Goal: Information Seeking & Learning: Check status

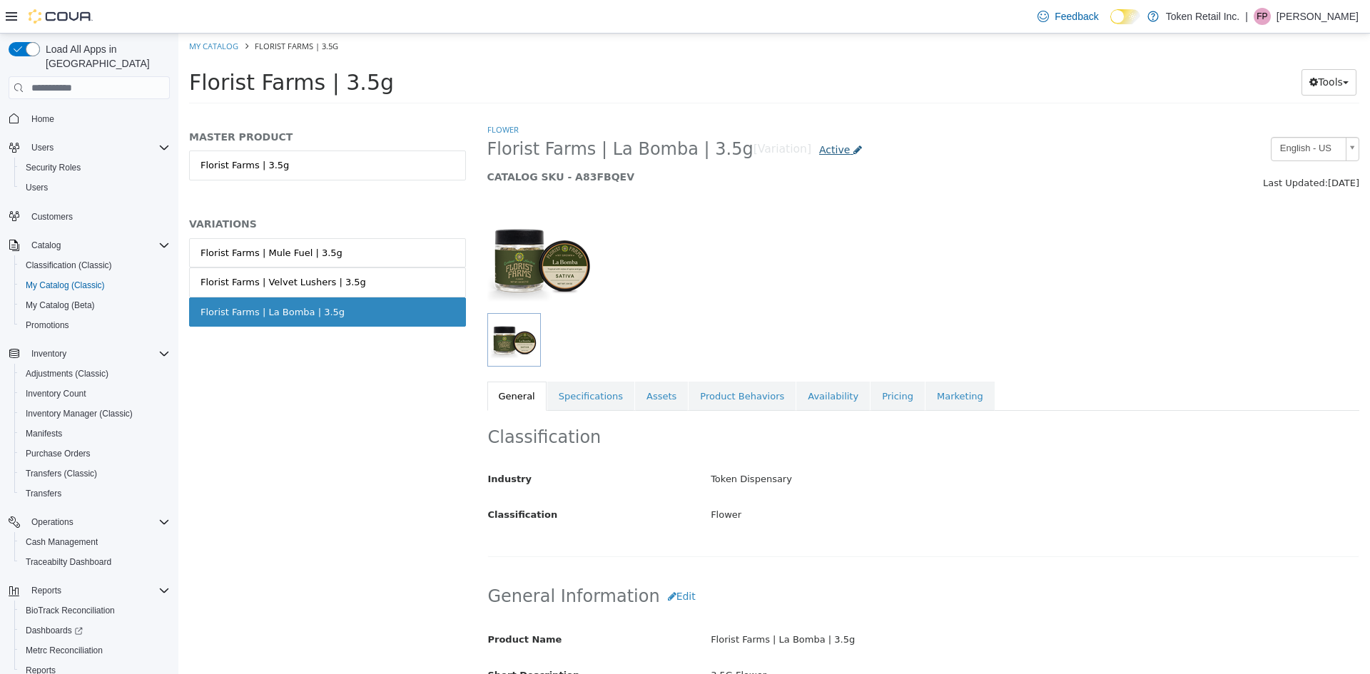
click at [819, 146] on span "Active" at bounding box center [834, 149] width 31 height 11
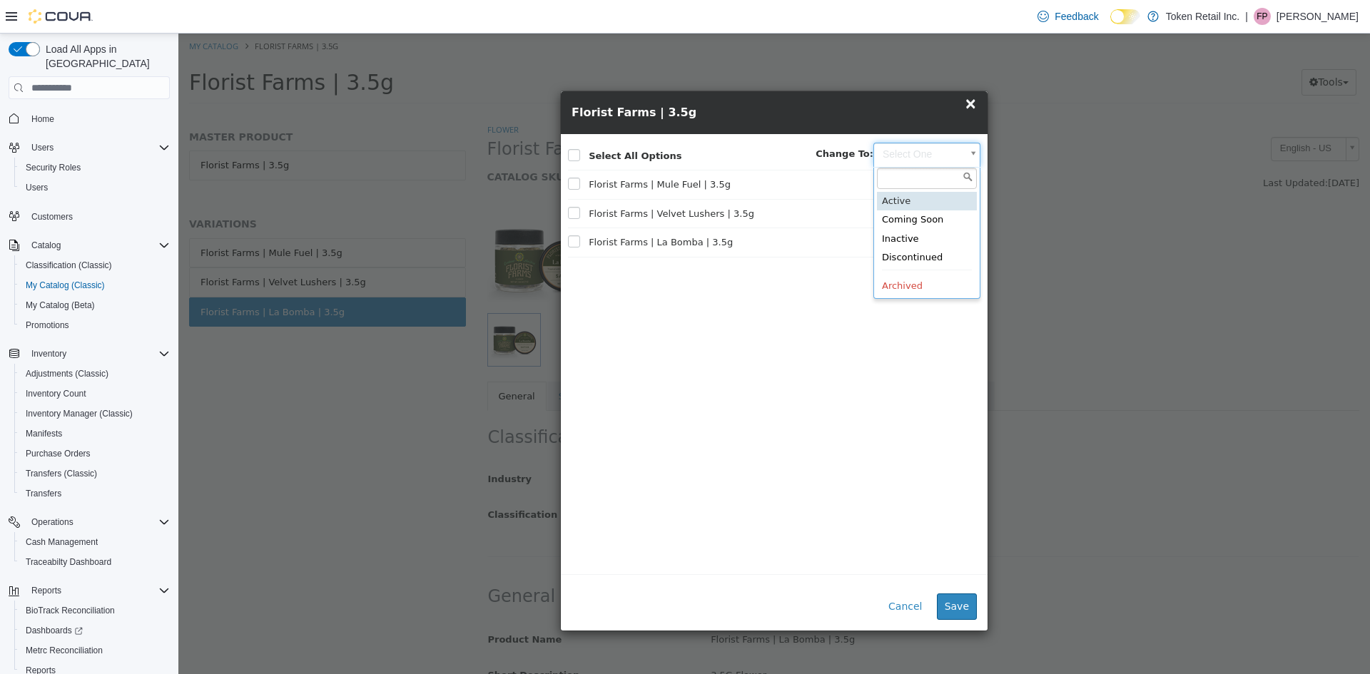
click at [969, 113] on body "Saving Bulk Changes... × My Catalog Florist Farms | 3.5g Florist Farms | 3.5g T…" at bounding box center [773, 73] width 1191 height 79
type input "********"
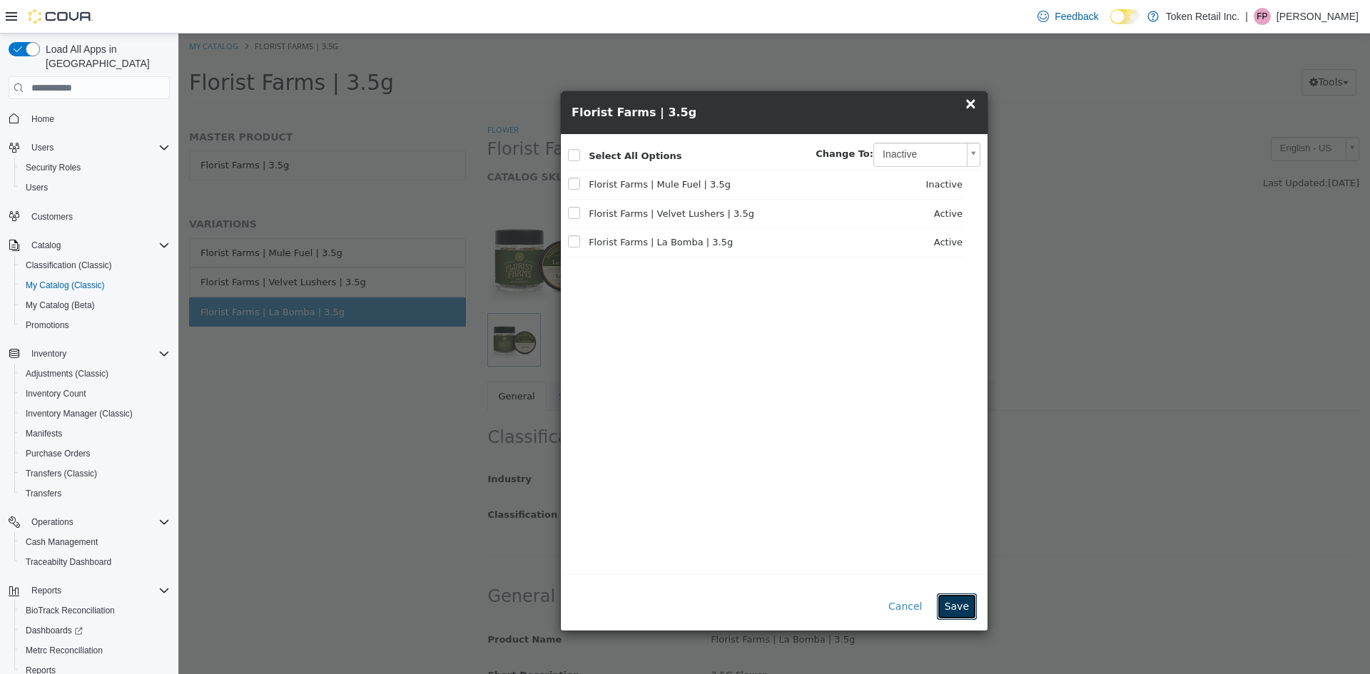
click at [961, 606] on button "Save" at bounding box center [957, 607] width 40 height 26
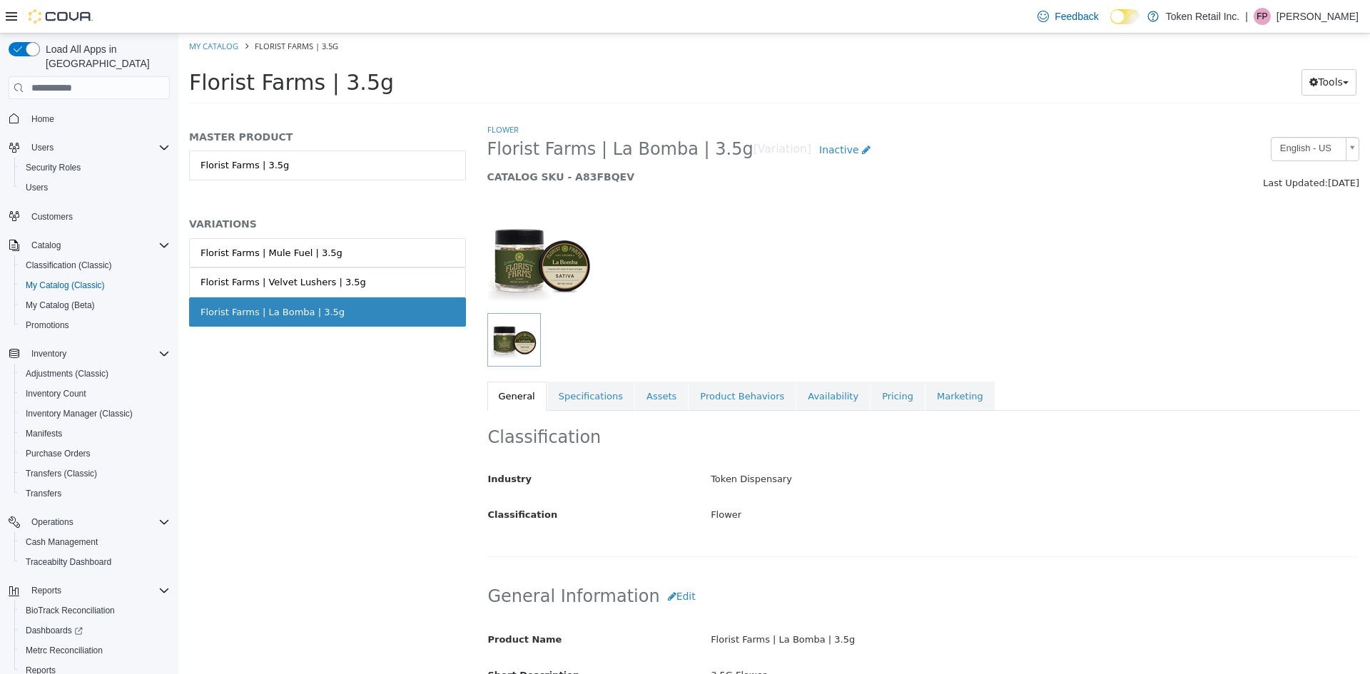
click at [1084, 324] on div at bounding box center [811, 340] width 649 height 54
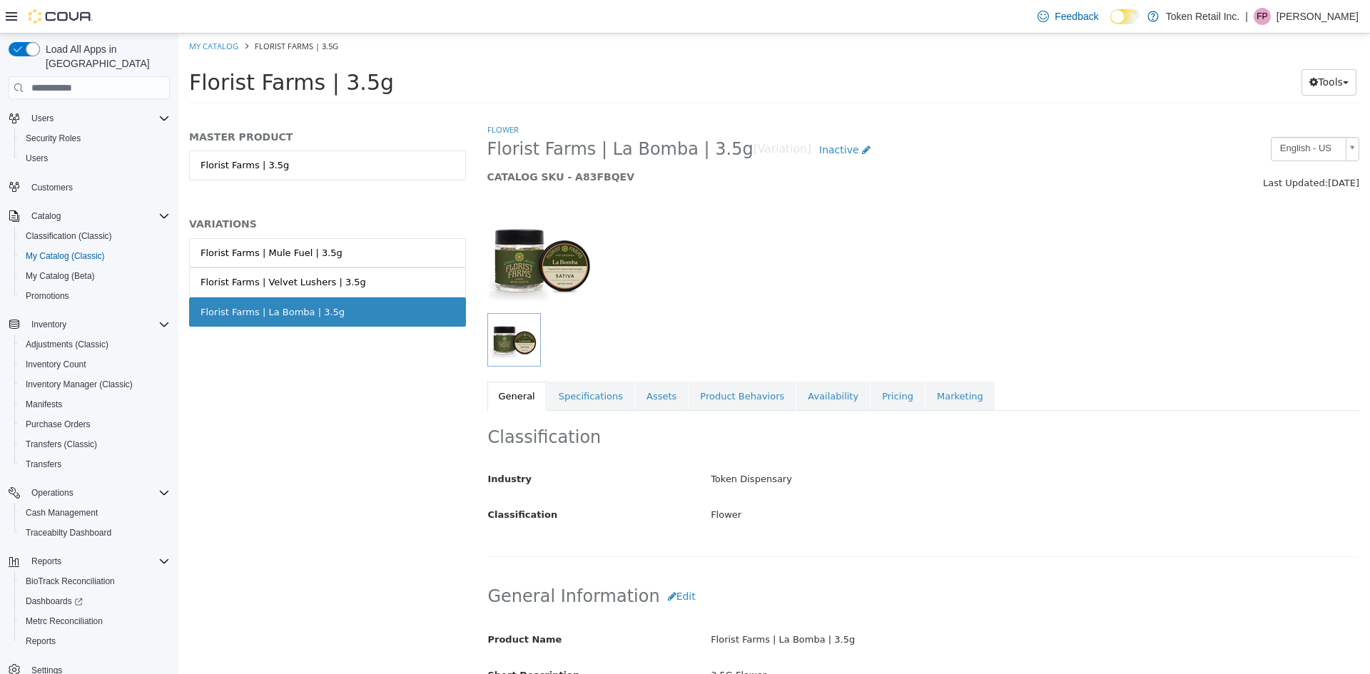
scroll to position [45, 0]
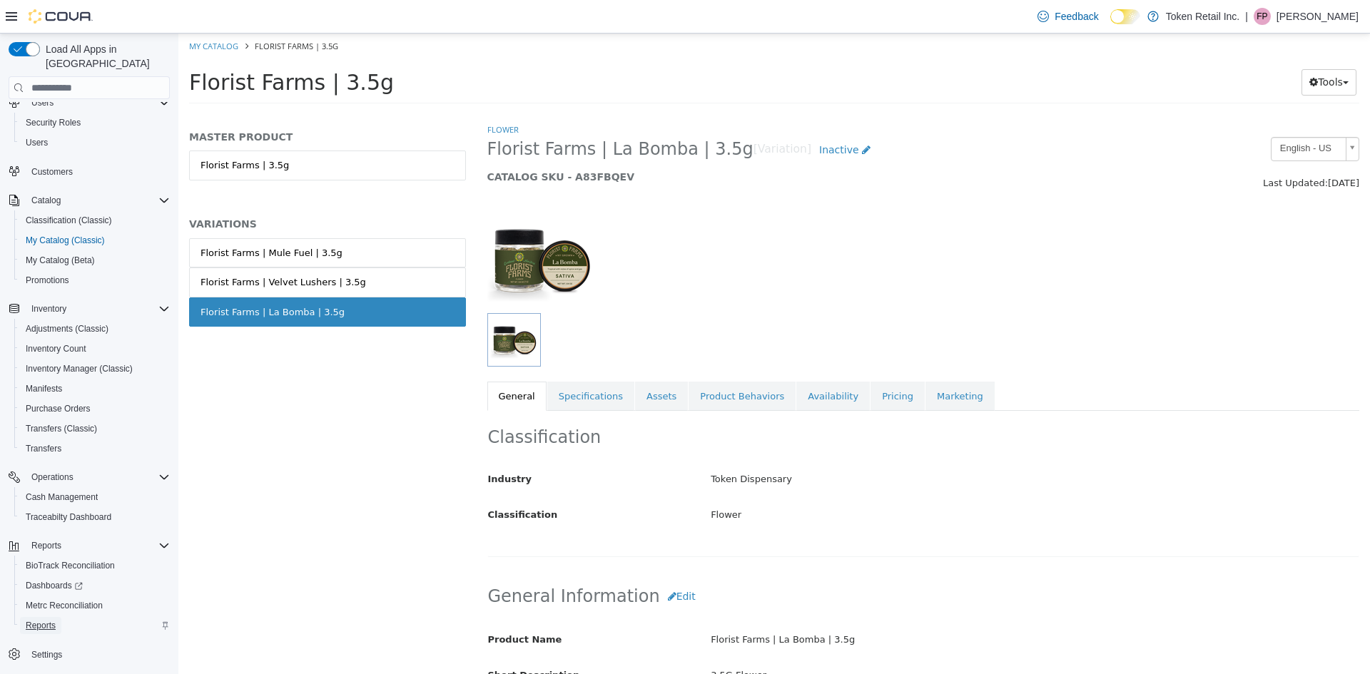
click at [45, 620] on span "Reports" at bounding box center [41, 625] width 30 height 11
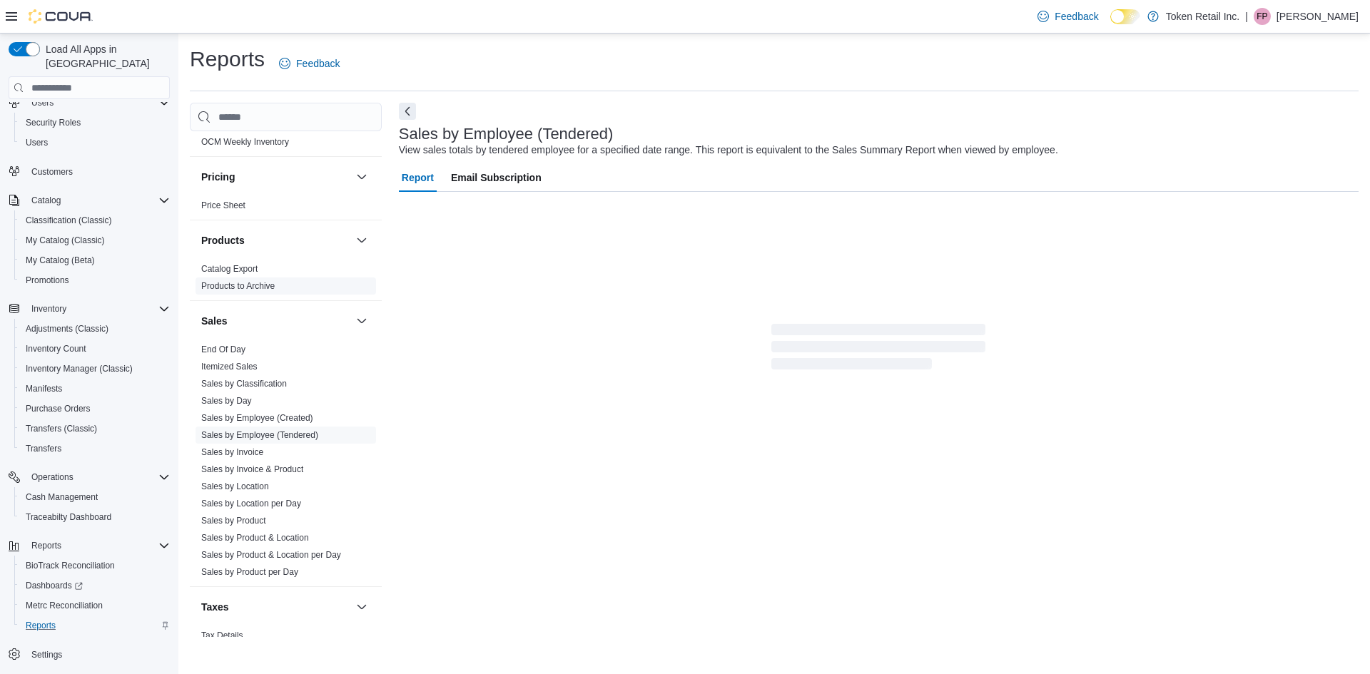
scroll to position [640, 0]
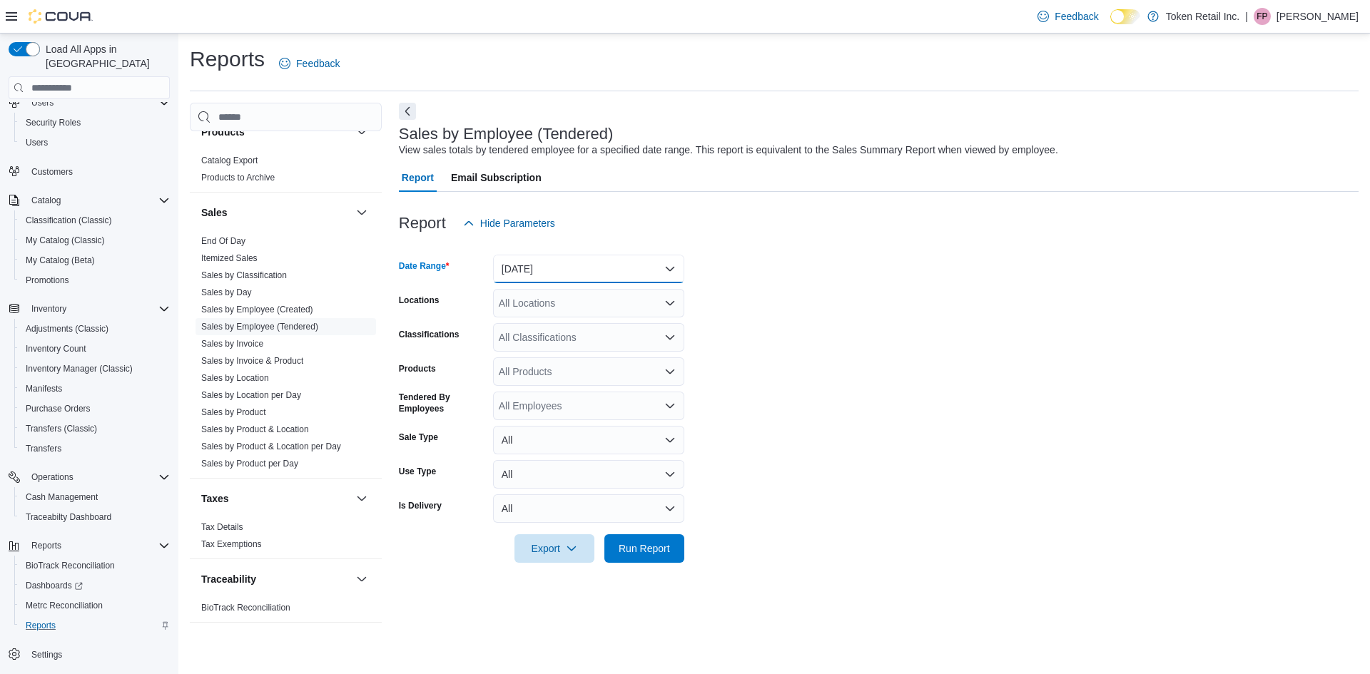
click at [677, 257] on button "[DATE]" at bounding box center [588, 269] width 191 height 29
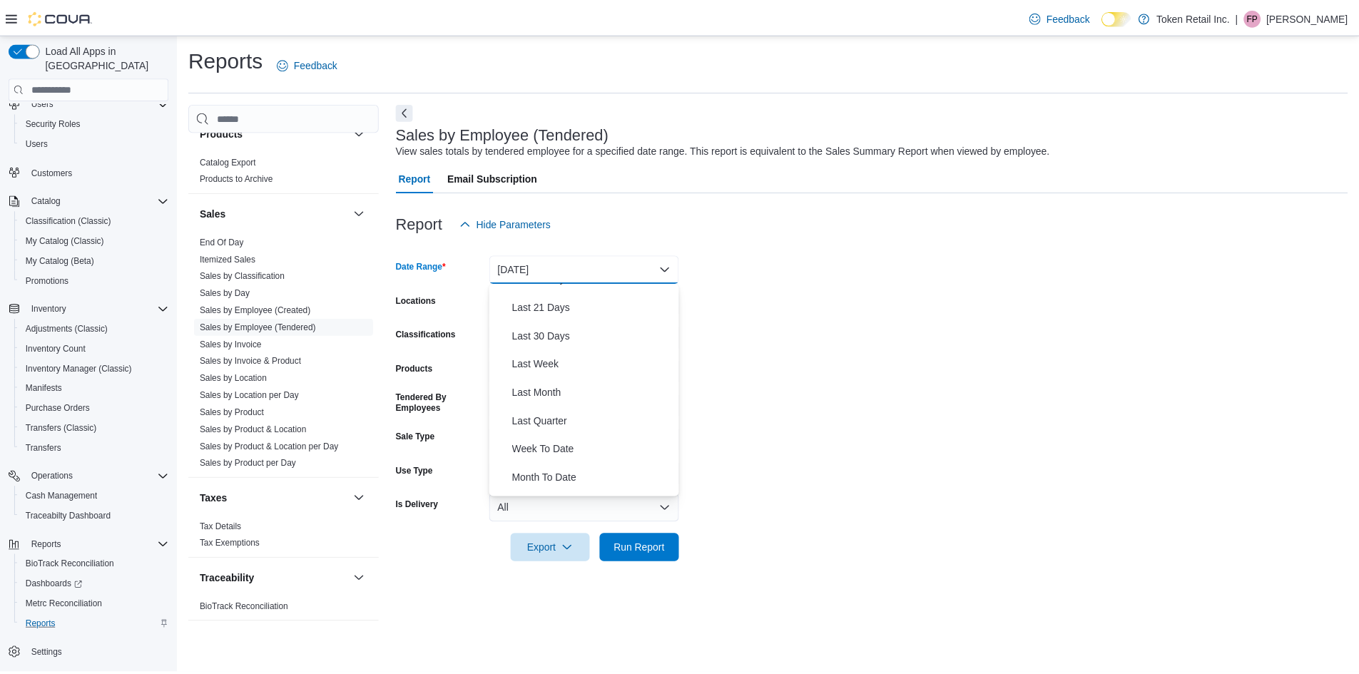
scroll to position [214, 0]
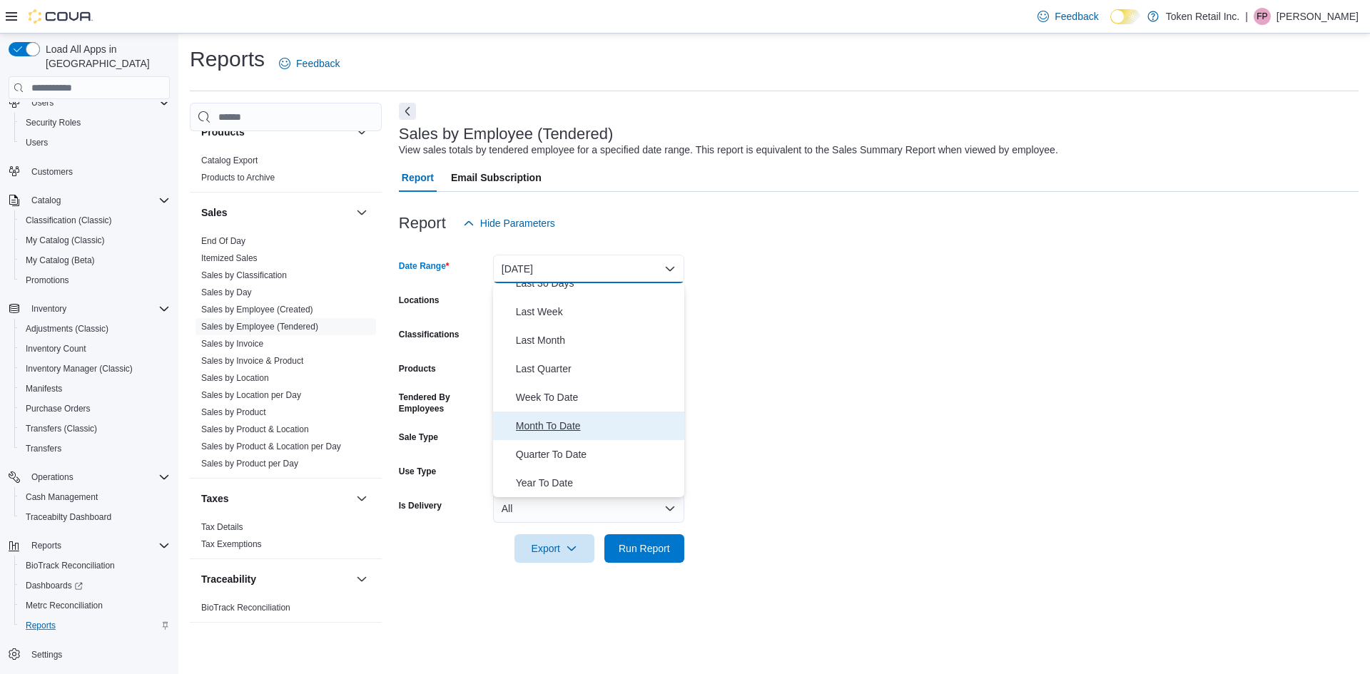
click at [578, 429] on span "Month To Date" at bounding box center [597, 425] width 163 height 17
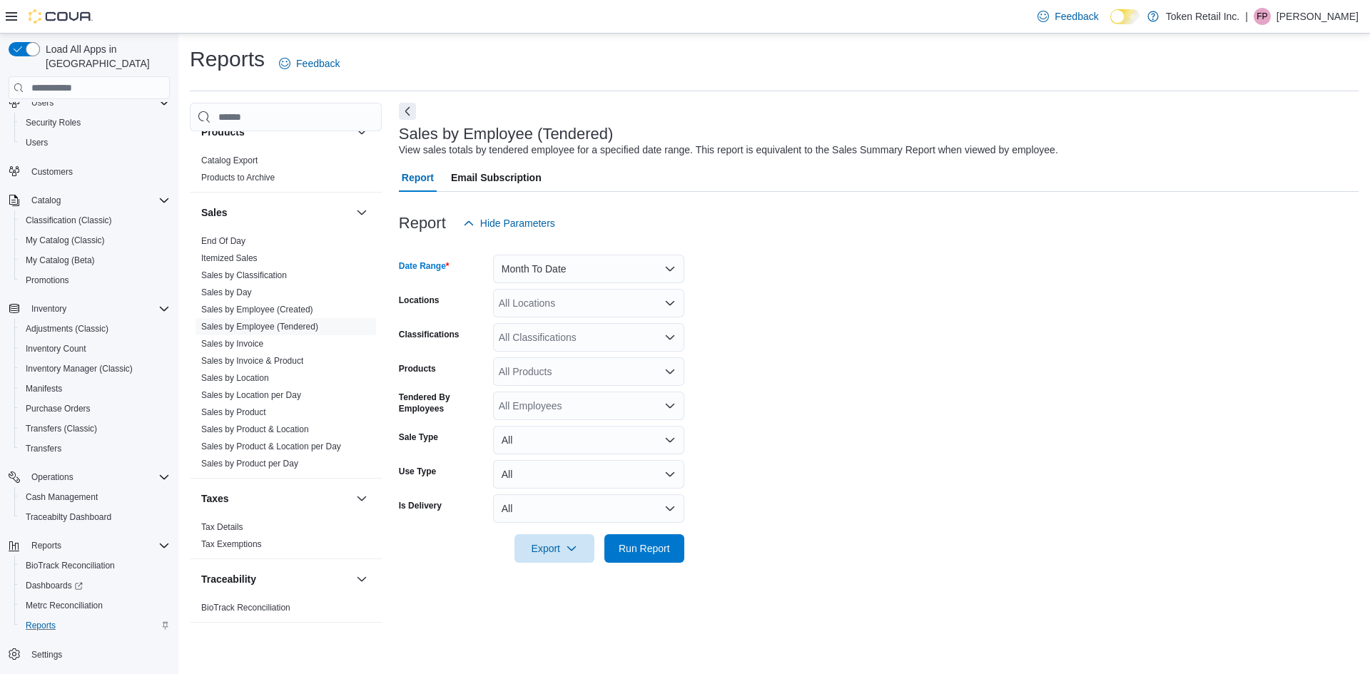
click at [881, 452] on form "Date Range Month To Date Locations All Locations Classifications All Classifica…" at bounding box center [879, 400] width 960 height 325
click at [665, 551] on span "Run Report" at bounding box center [644, 548] width 51 height 14
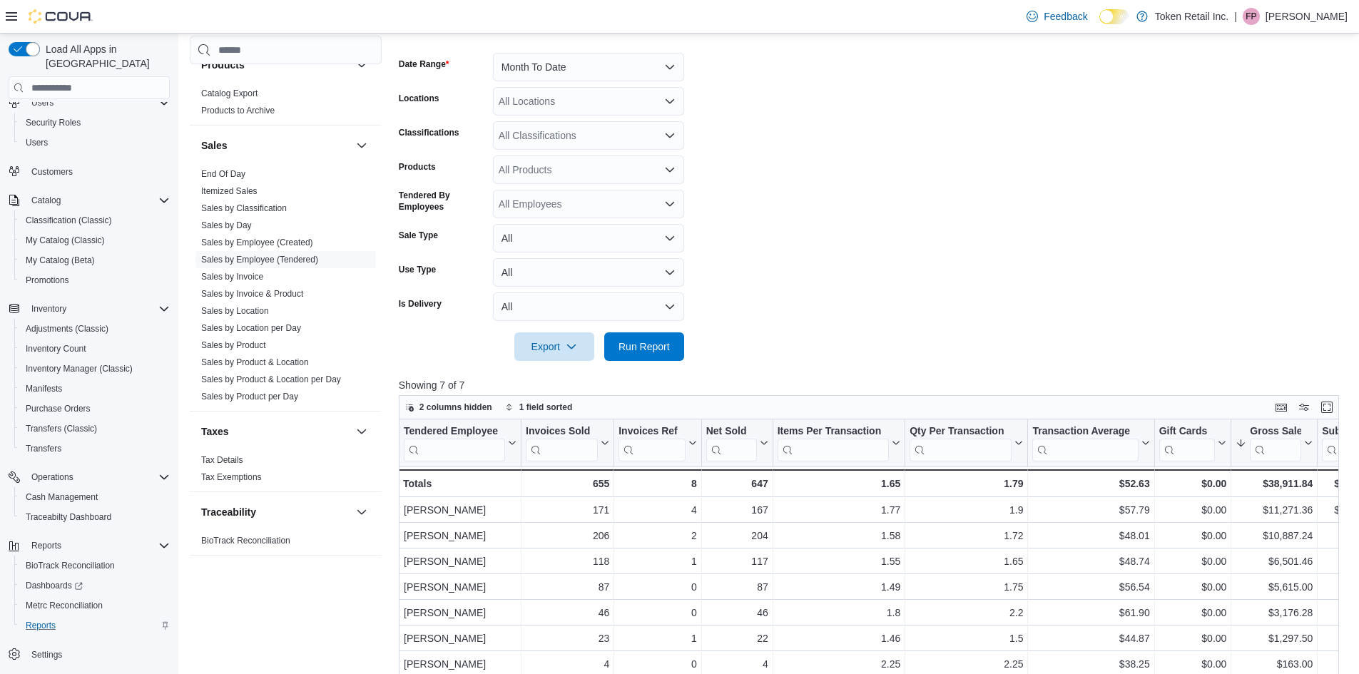
scroll to position [285, 0]
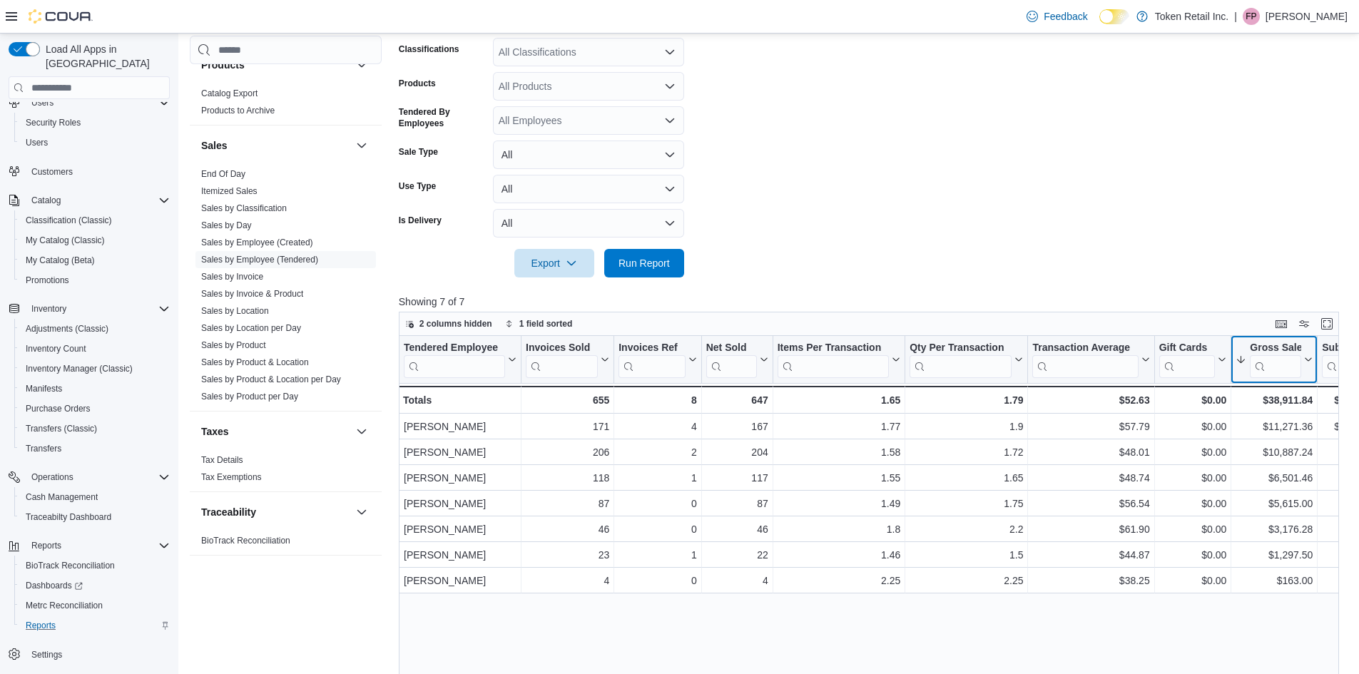
click at [1270, 345] on div "Gross Sales" at bounding box center [1275, 349] width 51 height 14
click at [1293, 430] on span "Sort High-Low" at bounding box center [1284, 431] width 54 height 11
click at [1103, 188] on form "Date Range Month To Date Locations All Locations Classifications All Classifica…" at bounding box center [874, 114] width 950 height 325
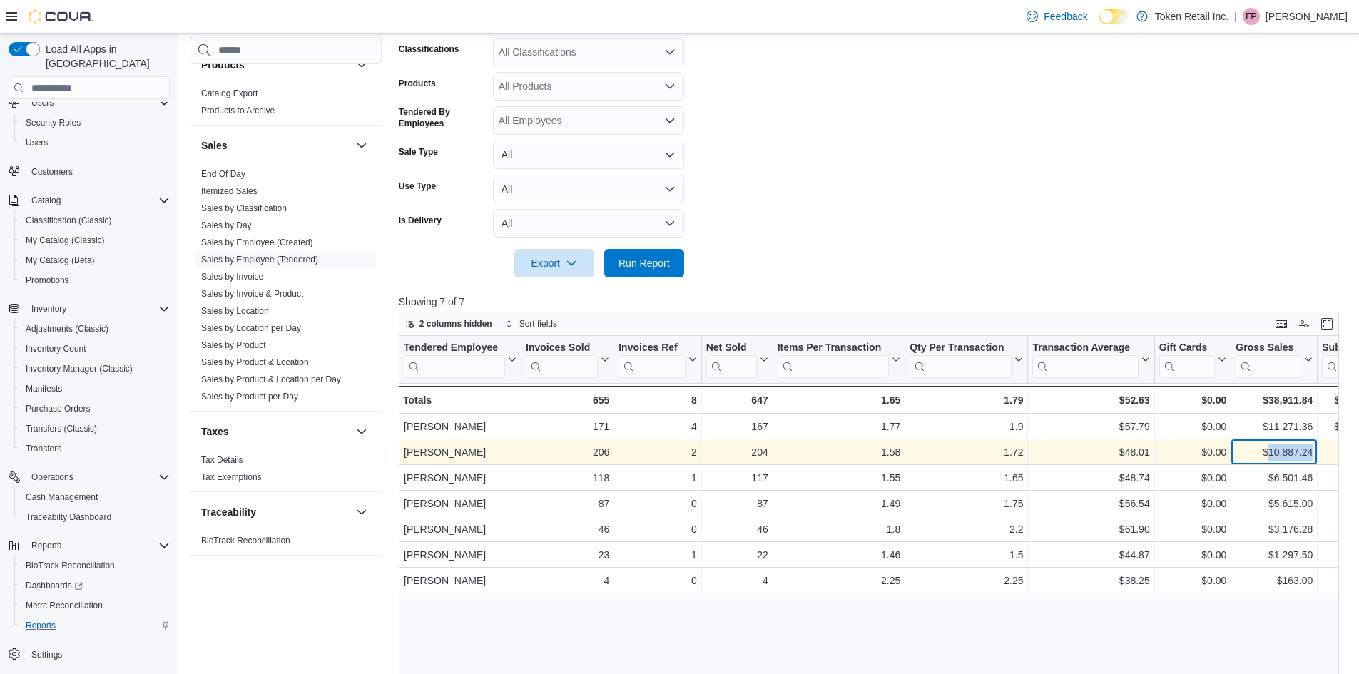
drag, startPoint x: 1268, startPoint y: 454, endPoint x: 1313, endPoint y: 454, distance: 44.9
click at [1313, 454] on div "$10,887.24" at bounding box center [1274, 452] width 77 height 17
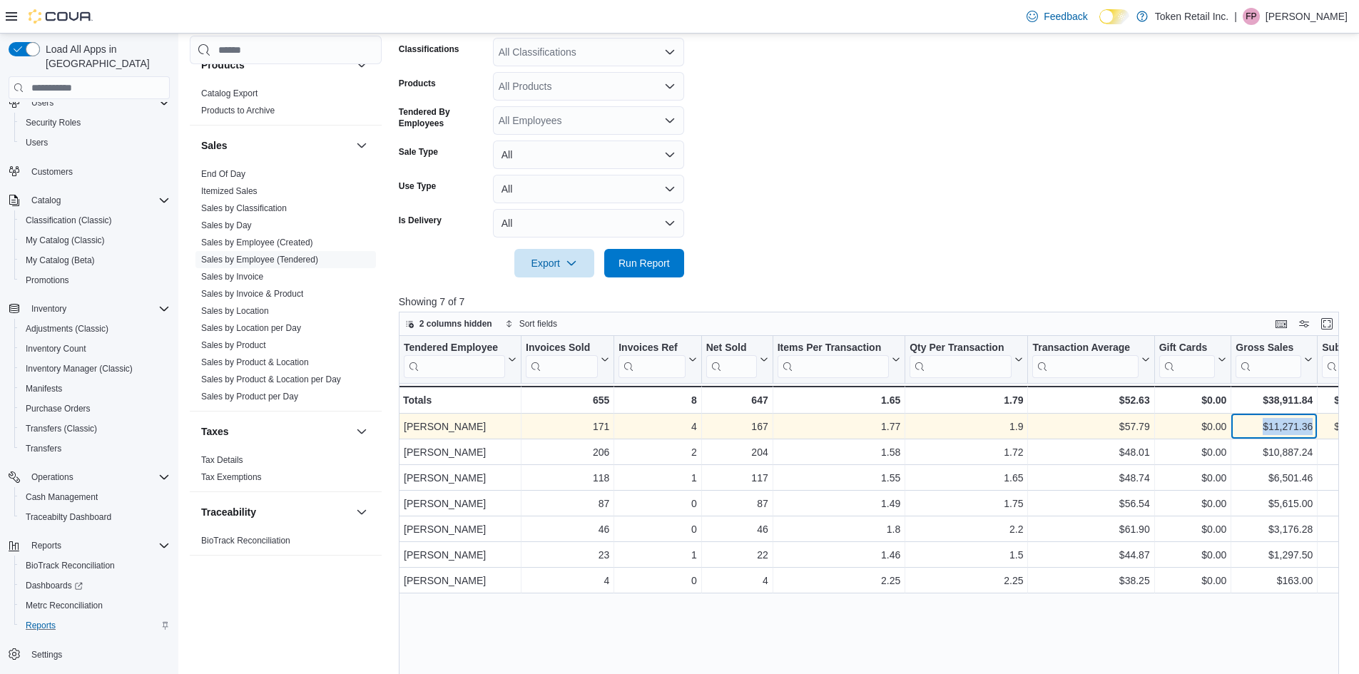
drag, startPoint x: 1264, startPoint y: 427, endPoint x: 1330, endPoint y: 432, distance: 65.8
click at [1330, 432] on div "[PERSON_NAME] - Tendered Employee, column 1, row 1 171 - Invoices Sold, column …" at bounding box center [1161, 427] width 1525 height 26
